Goal: Transaction & Acquisition: Book appointment/travel/reservation

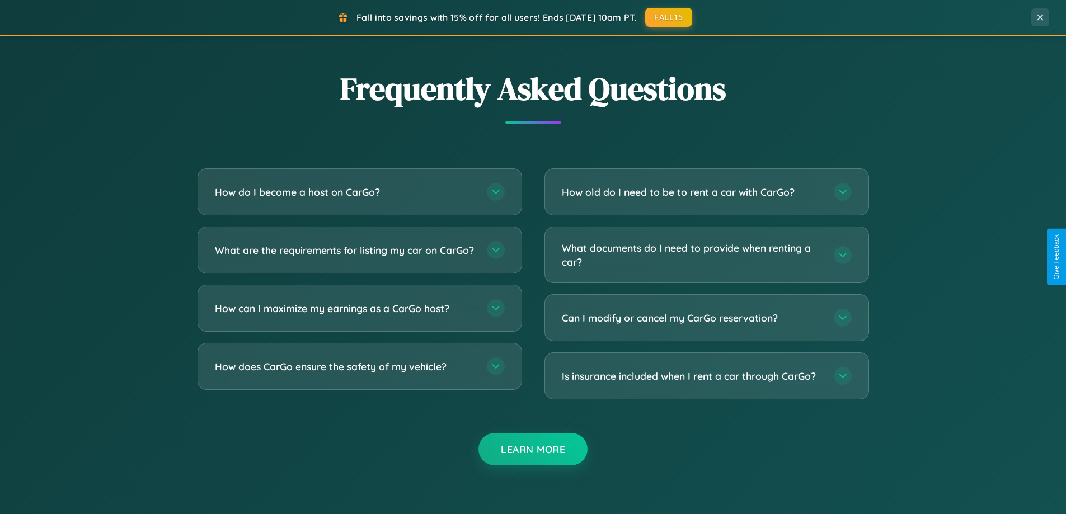
scroll to position [2153, 0]
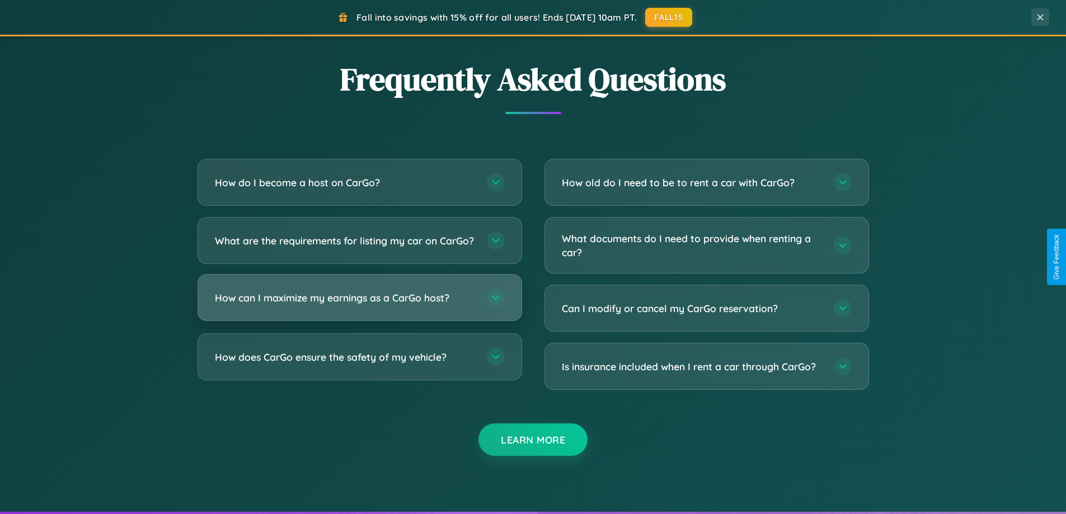
click at [359, 305] on h3 "How can I maximize my earnings as a CarGo host?" at bounding box center [345, 298] width 261 height 14
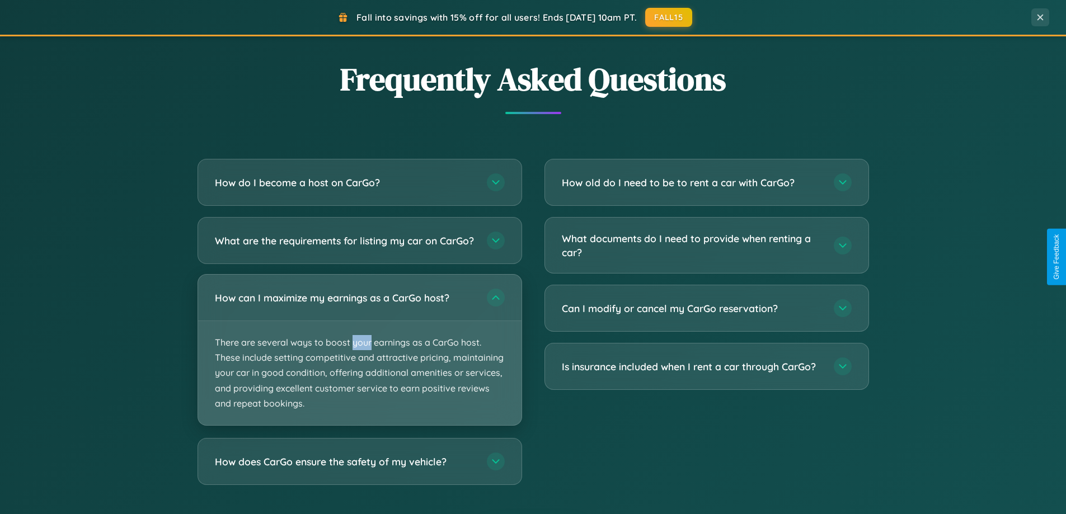
click at [359, 359] on p "There are several ways to boost your earnings as a CarGo host. These include se…" at bounding box center [359, 373] width 323 height 104
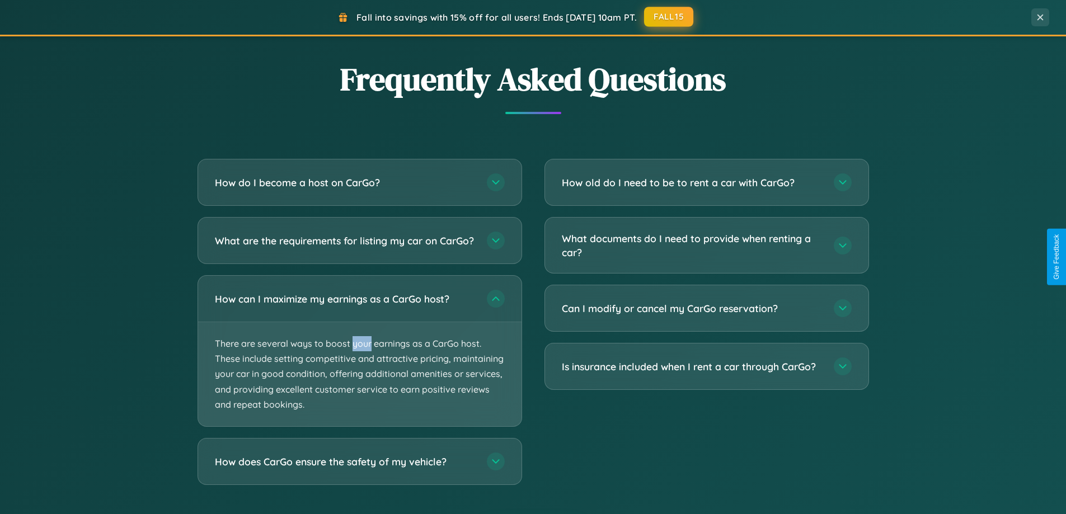
click at [669, 17] on button "FALL15" at bounding box center [668, 17] width 49 height 20
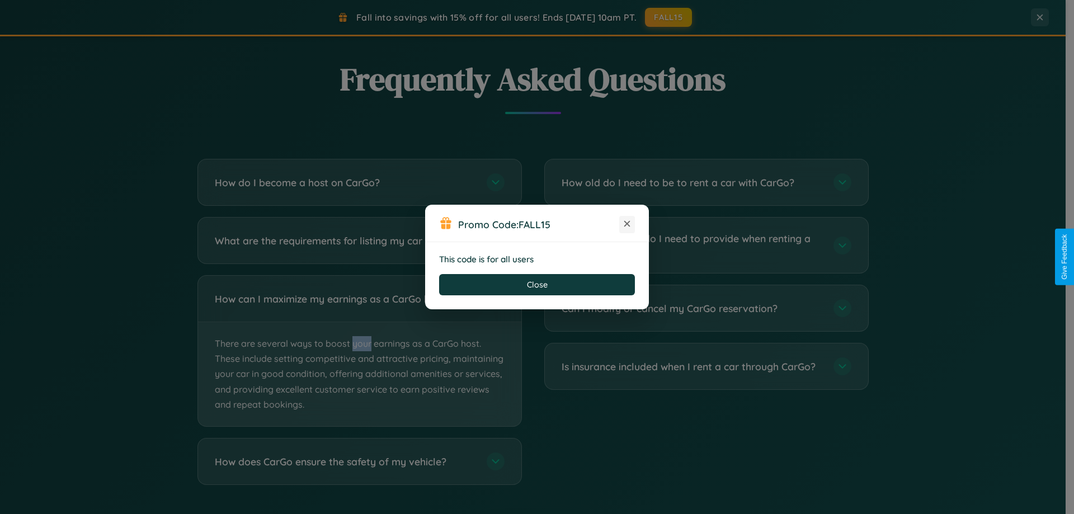
click at [627, 224] on icon at bounding box center [627, 223] width 11 height 11
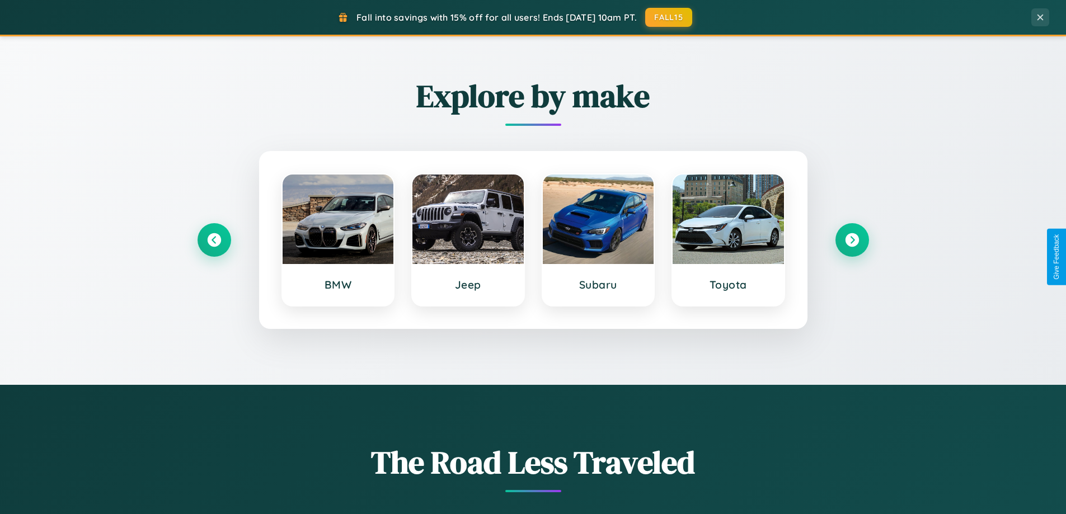
scroll to position [0, 0]
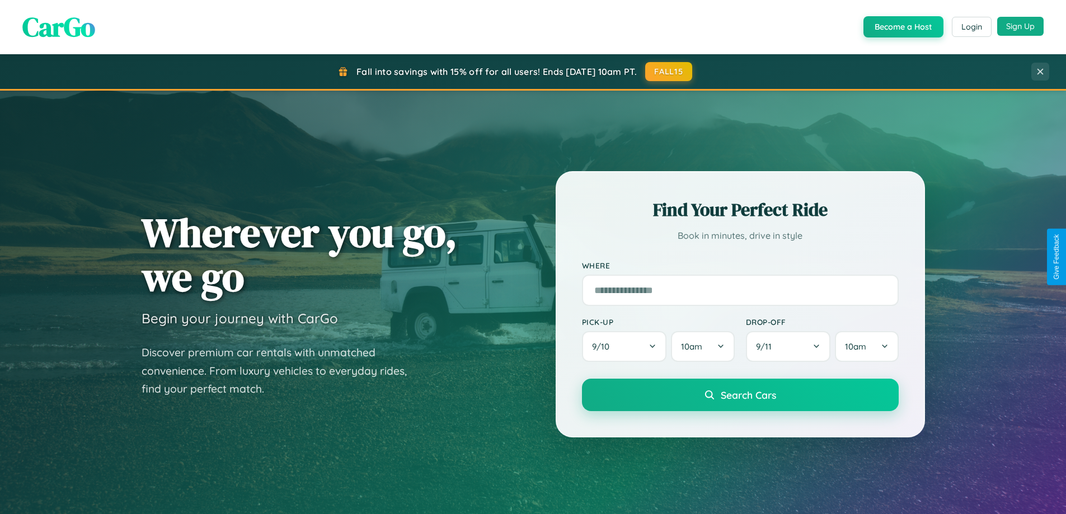
click at [1020, 27] on button "Sign Up" at bounding box center [1020, 26] width 46 height 19
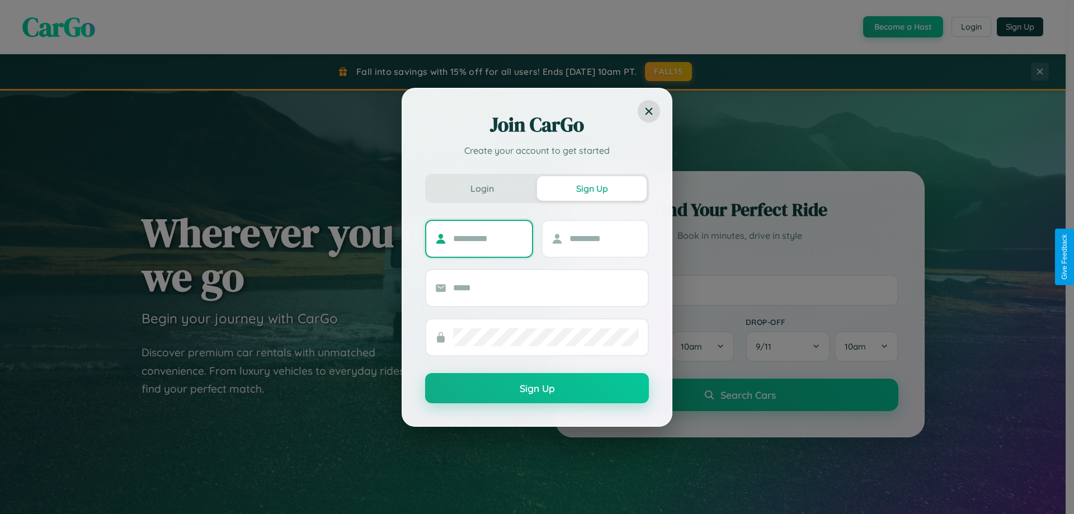
click at [488, 238] on input "text" at bounding box center [488, 239] width 70 height 18
type input "****"
click at [604, 238] on input "text" at bounding box center [605, 239] width 70 height 18
type input "*****"
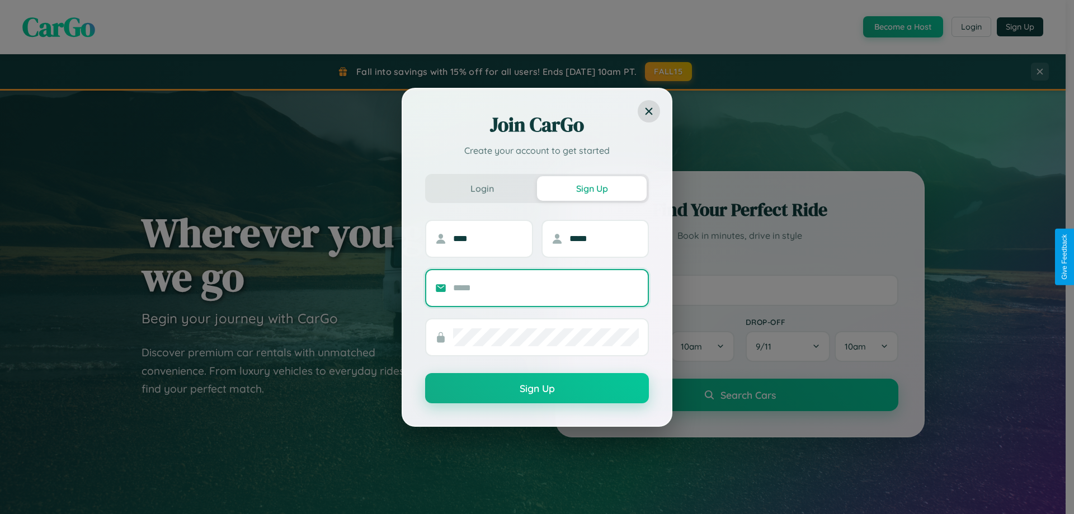
click at [546, 288] on input "text" at bounding box center [546, 288] width 186 height 18
type input "**********"
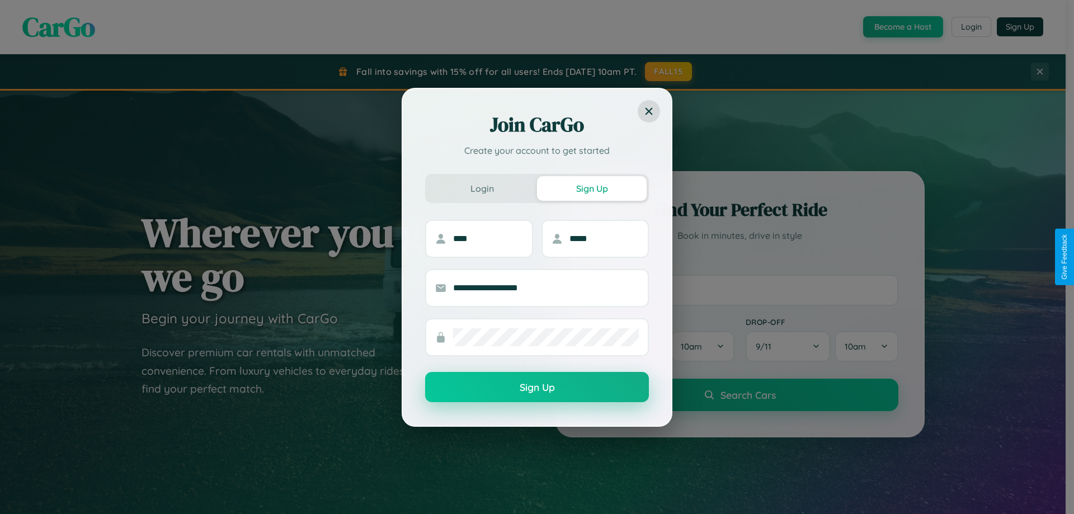
click at [537, 388] on button "Sign Up" at bounding box center [537, 387] width 224 height 30
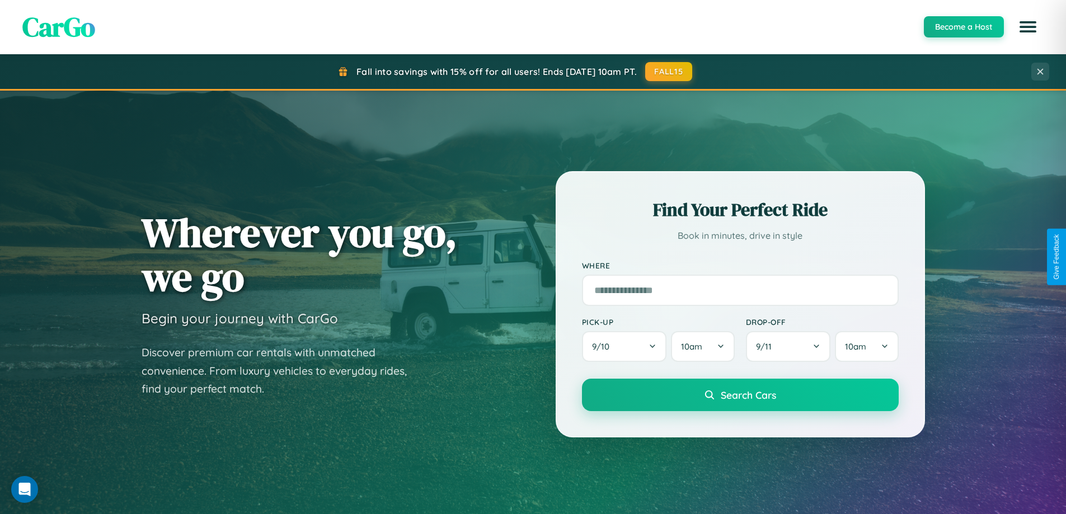
scroll to position [482, 0]
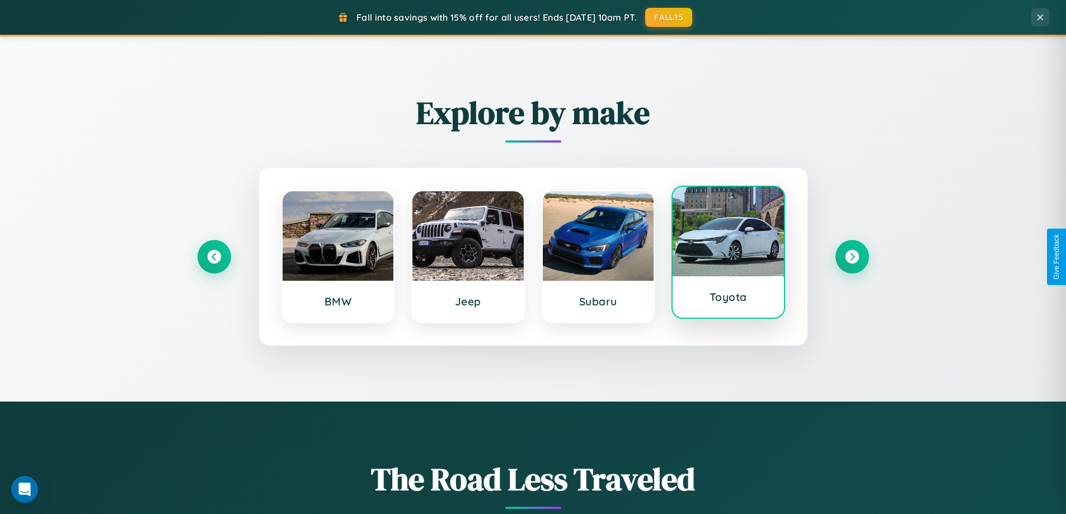
click at [728, 257] on div at bounding box center [727, 232] width 111 height 90
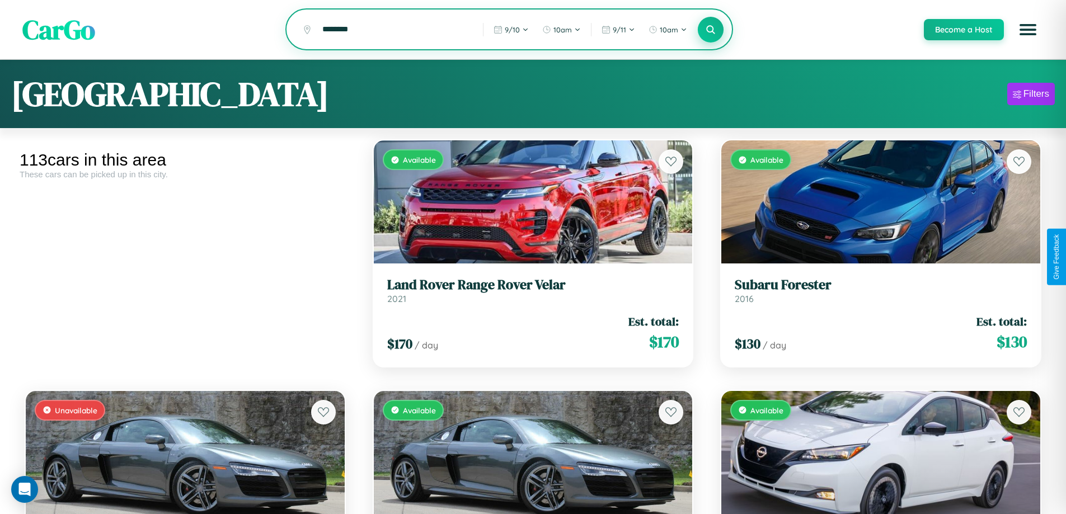
click at [710, 30] on icon at bounding box center [710, 29] width 11 height 11
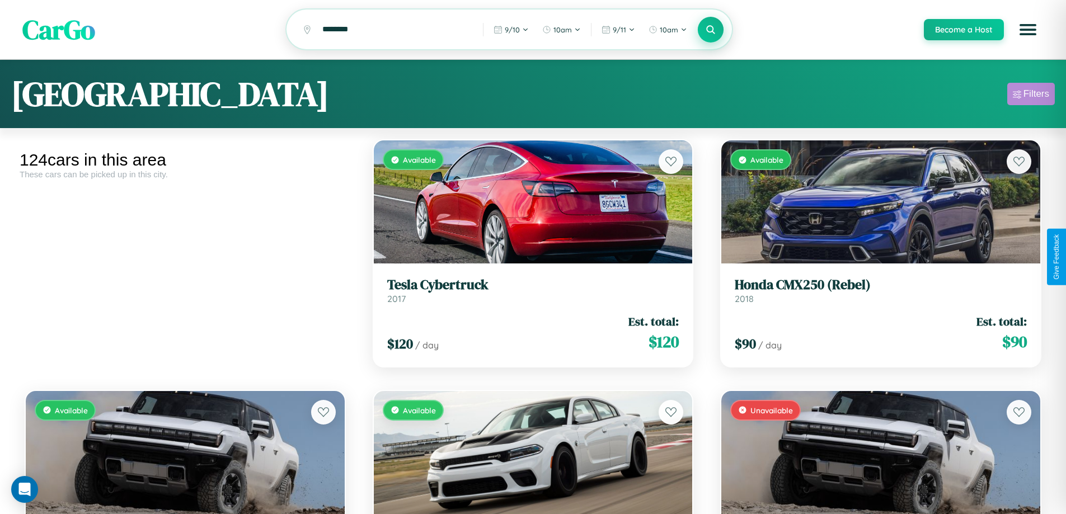
click at [1031, 96] on div "Filters" at bounding box center [1036, 93] width 26 height 11
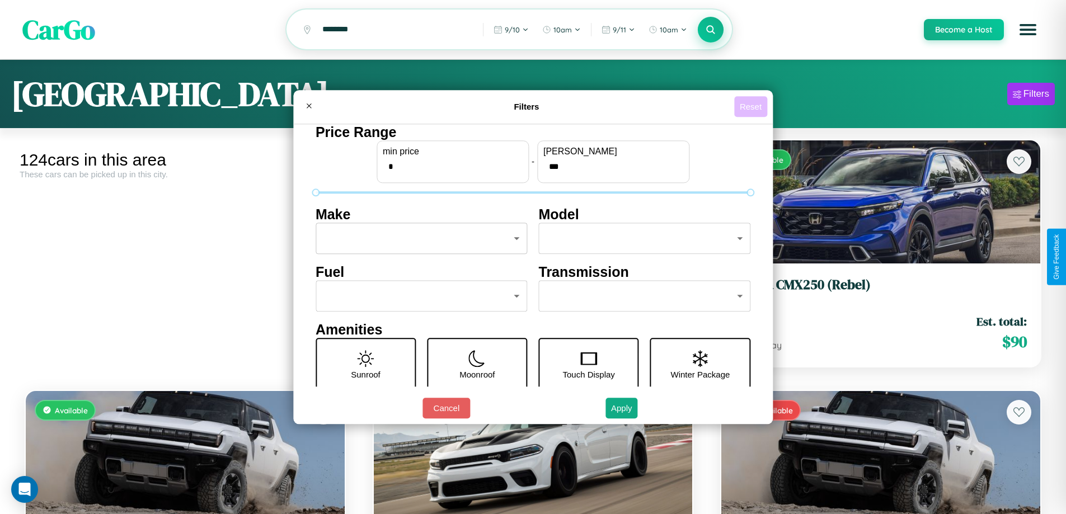
click at [752, 106] on button "Reset" at bounding box center [750, 106] width 33 height 21
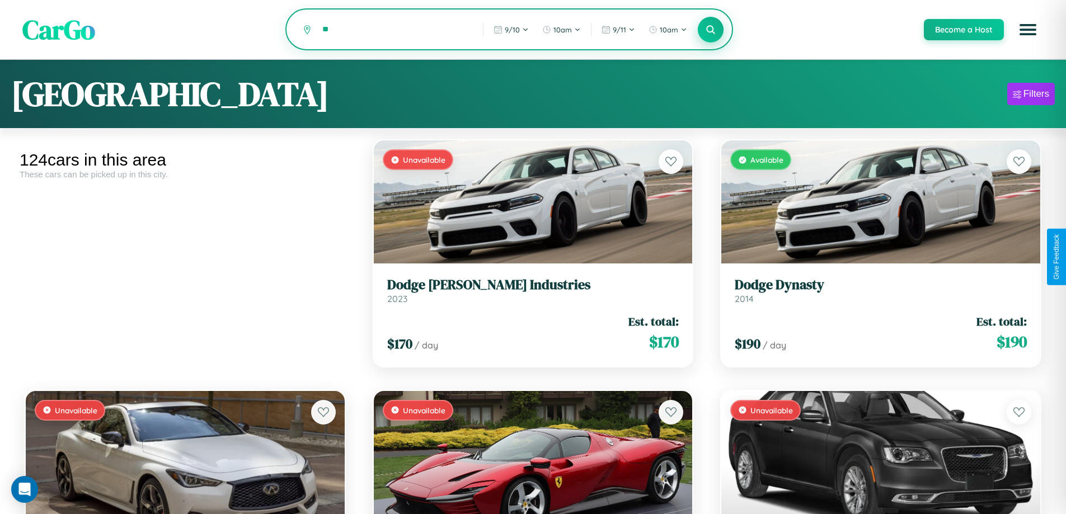
type input "*"
type input "*********"
click at [710, 30] on icon at bounding box center [710, 29] width 11 height 11
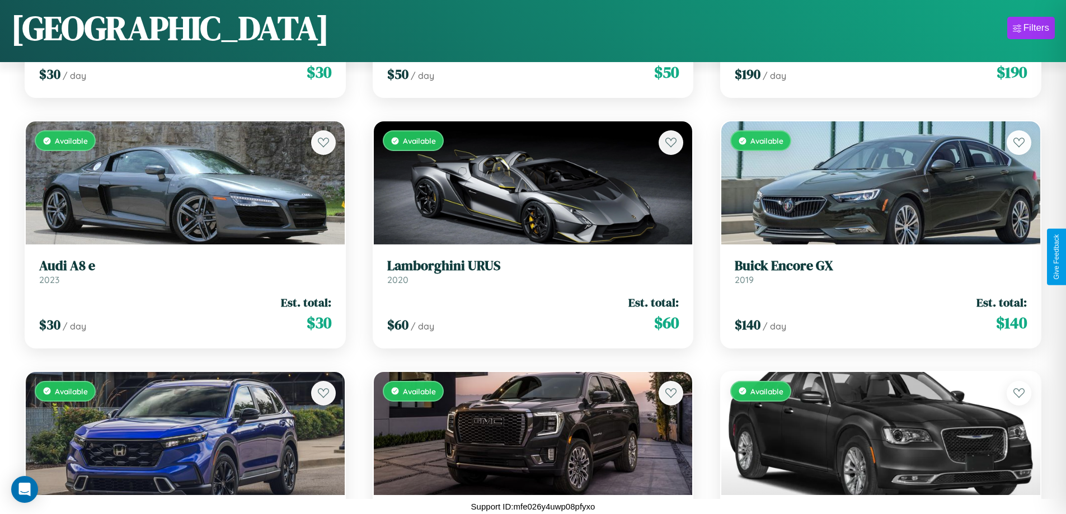
scroll to position [3164, 0]
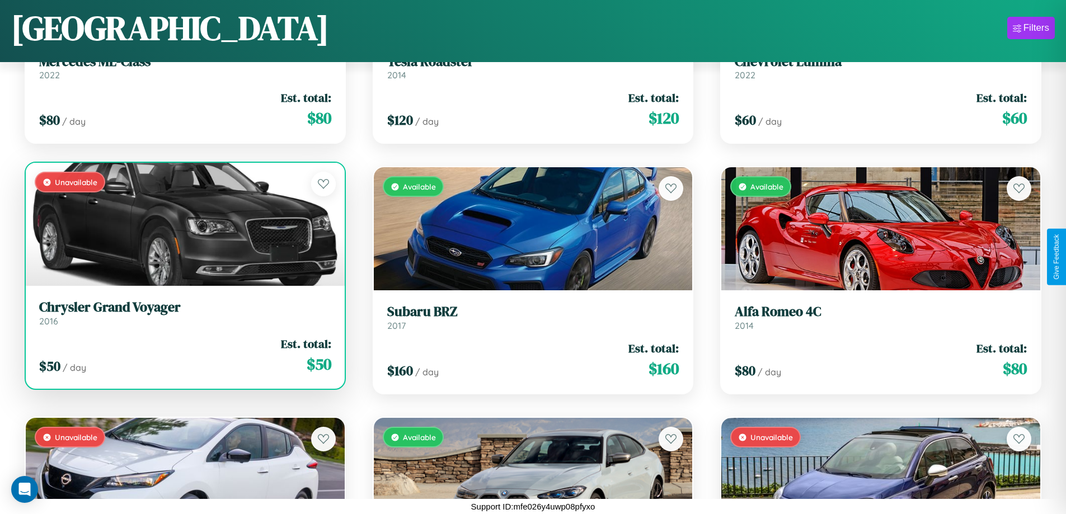
click at [184, 317] on link "Chrysler Grand Voyager 2016" at bounding box center [185, 312] width 292 height 27
